Goal: Transaction & Acquisition: Purchase product/service

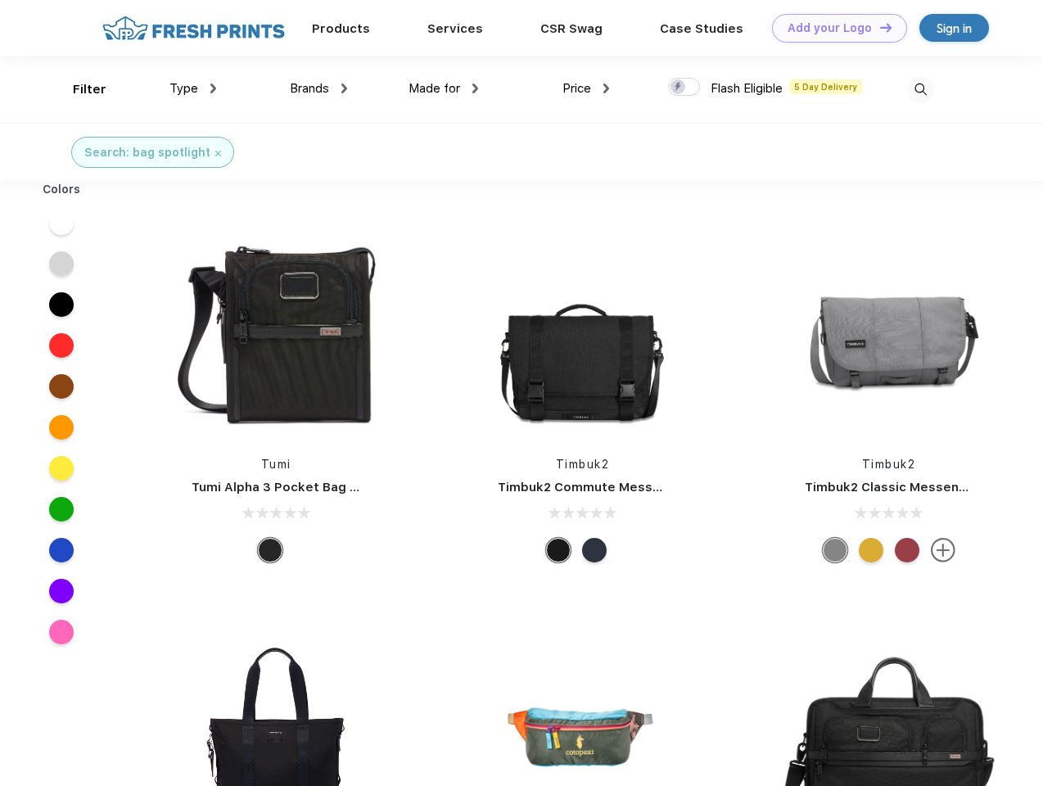
scroll to position [1, 0]
click at [833, 28] on link "Add your Logo Design Tool" at bounding box center [839, 28] width 135 height 29
click at [0, 0] on div "Design Tool" at bounding box center [0, 0] width 0 height 0
click at [879, 27] on link "Add your Logo Design Tool" at bounding box center [839, 28] width 135 height 29
click at [79, 89] on div "Filter" at bounding box center [90, 89] width 34 height 19
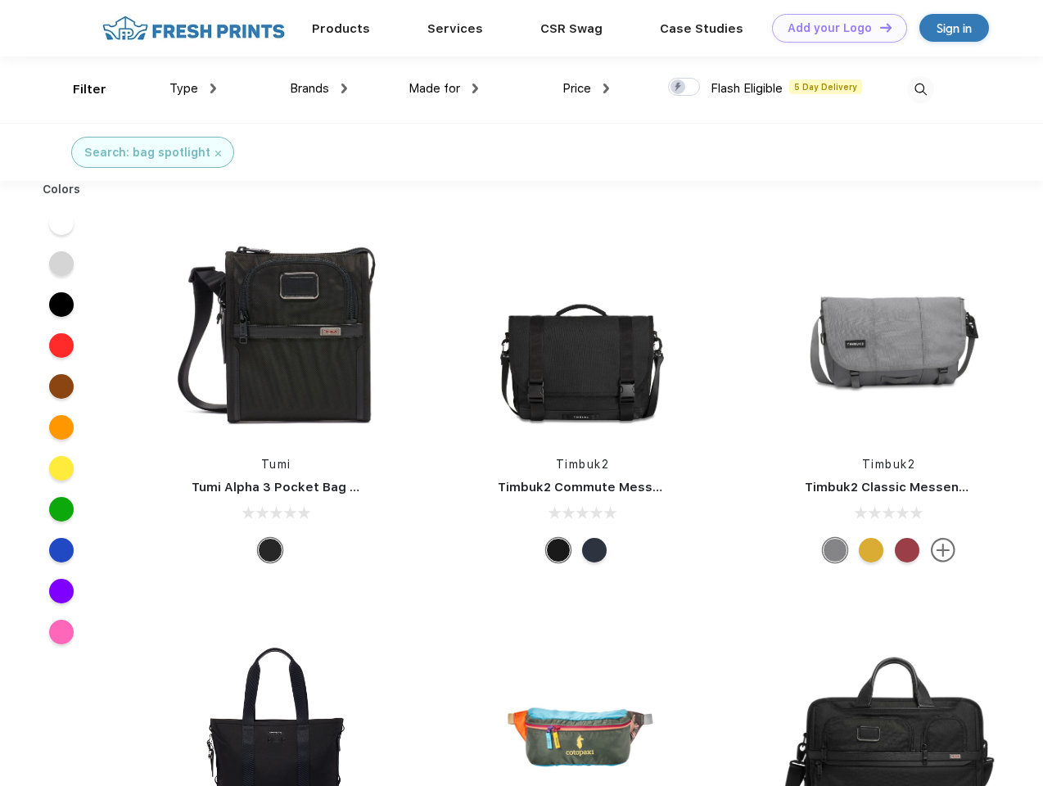
click at [193, 88] on span "Type" at bounding box center [183, 88] width 29 height 15
click at [318, 88] on span "Brands" at bounding box center [309, 88] width 39 height 15
click at [444, 88] on span "Made for" at bounding box center [435, 88] width 52 height 15
click at [586, 88] on span "Price" at bounding box center [576, 88] width 29 height 15
click at [684, 88] on div at bounding box center [684, 87] width 32 height 18
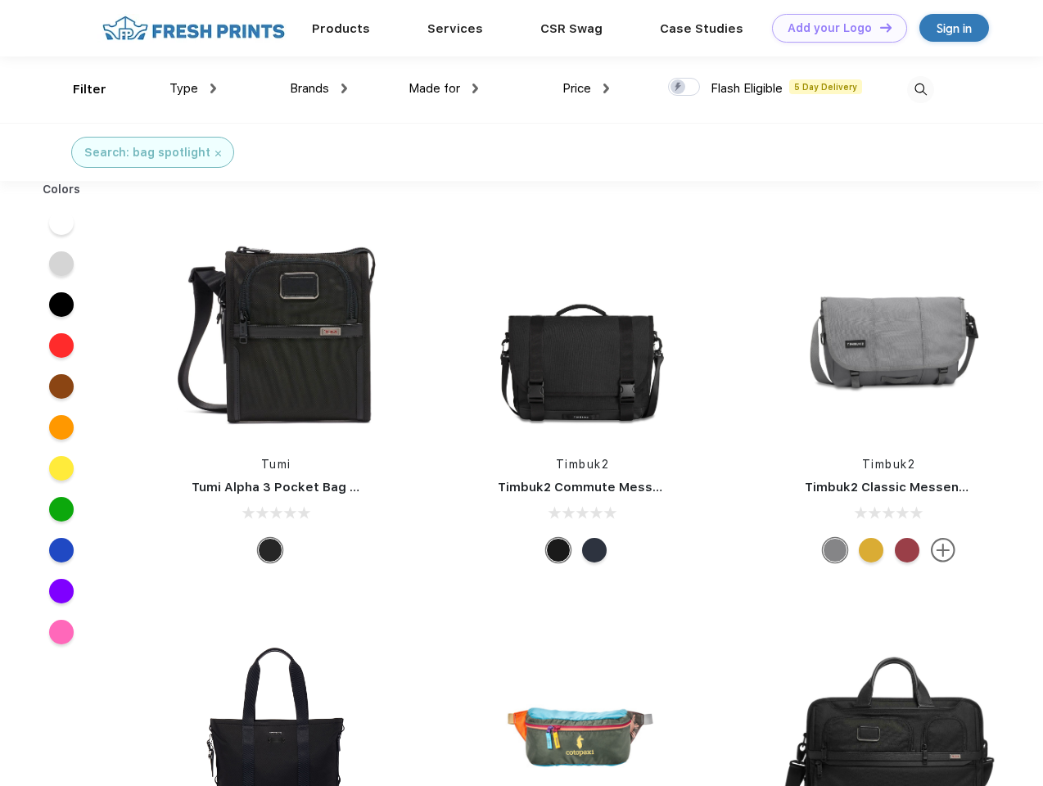
click at [679, 88] on input "checkbox" at bounding box center [673, 82] width 11 height 11
click at [920, 89] on img at bounding box center [920, 89] width 27 height 27
